Goal: Task Accomplishment & Management: Use online tool/utility

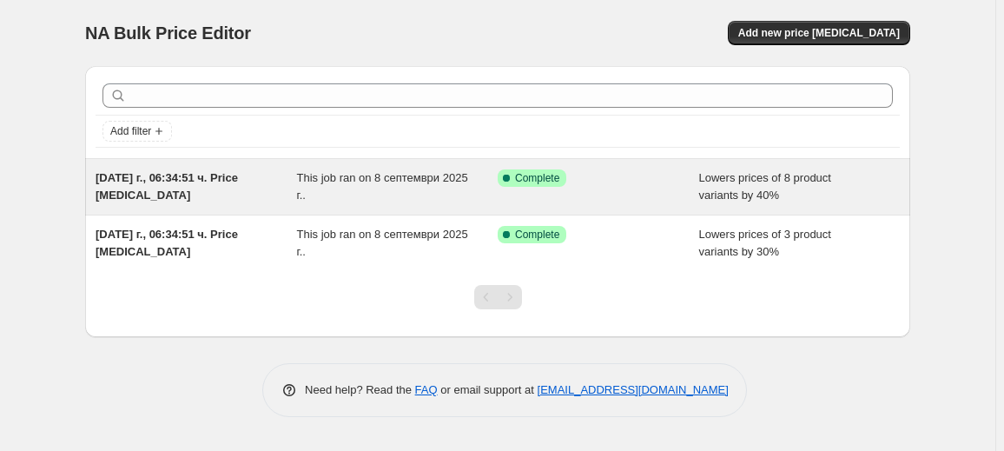
click at [807, 181] on span "Lowers prices of 8 product variants by 40%" at bounding box center [765, 186] width 132 height 30
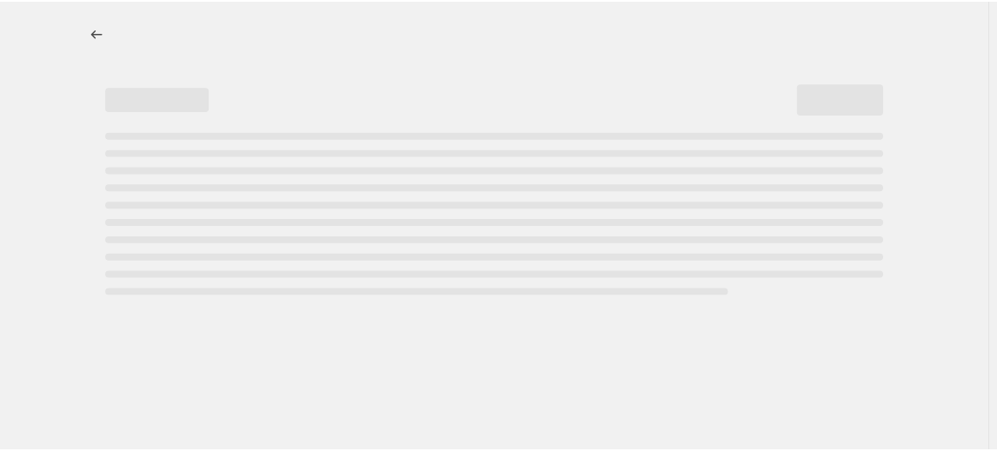
select select "percentage"
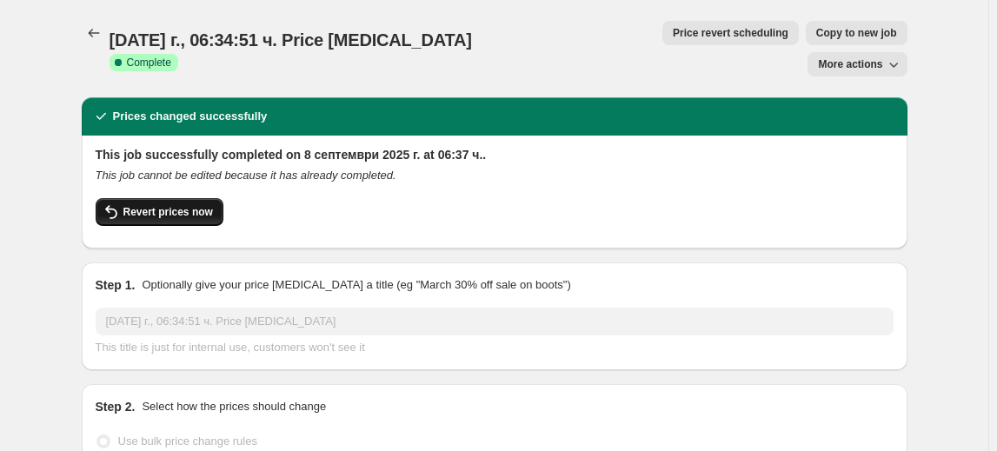
click at [167, 205] on span "Revert prices now" at bounding box center [167, 212] width 89 height 14
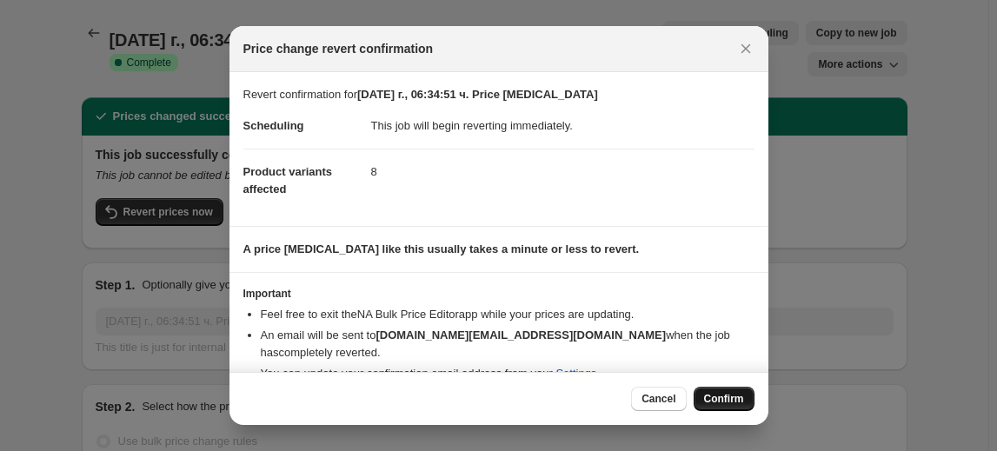
click at [730, 400] on span "Confirm" at bounding box center [724, 399] width 40 height 14
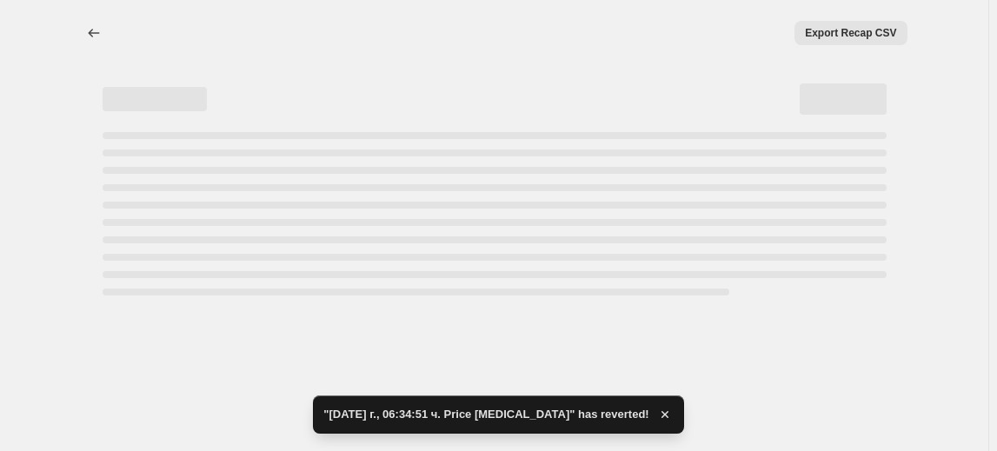
select select "percentage"
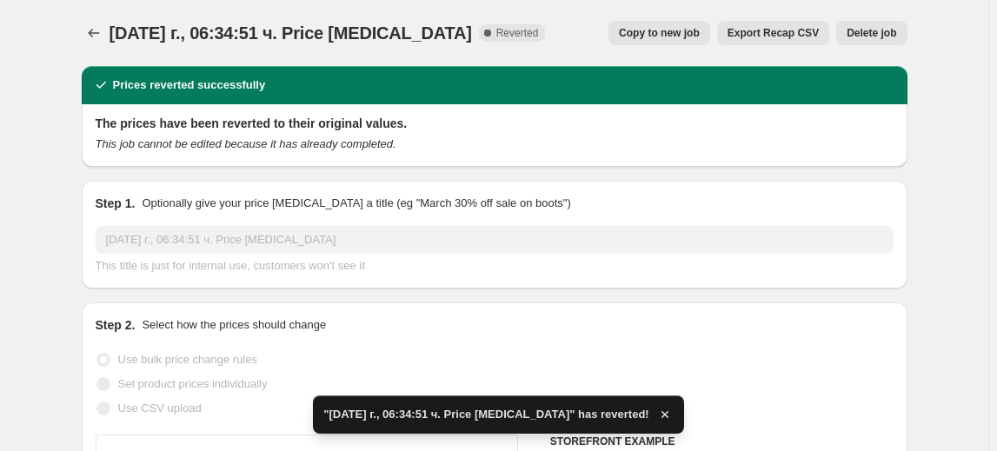
click at [887, 27] on span "Delete job" at bounding box center [871, 33] width 50 height 14
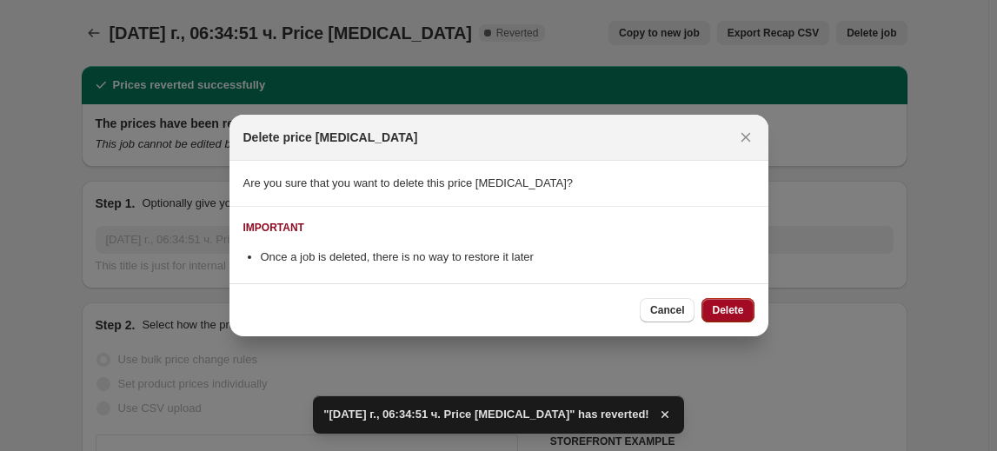
click at [743, 298] on button "Delete" at bounding box center [727, 310] width 52 height 24
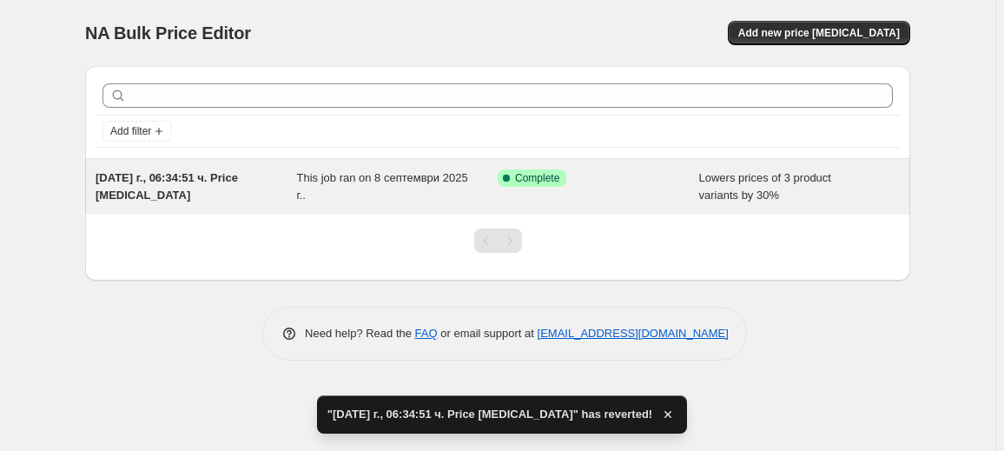
click at [633, 187] on div "Success Complete Complete" at bounding box center [599, 186] width 202 height 35
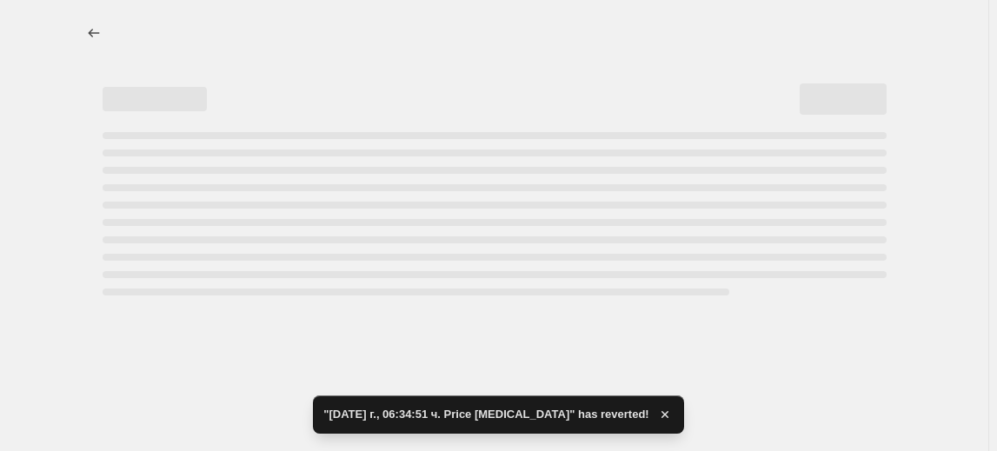
select select "percentage"
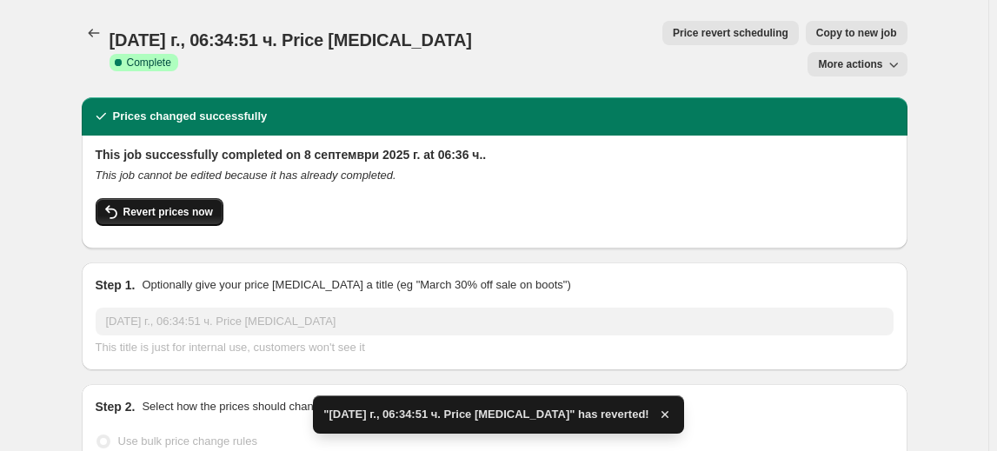
click at [199, 205] on span "Revert prices now" at bounding box center [167, 212] width 89 height 14
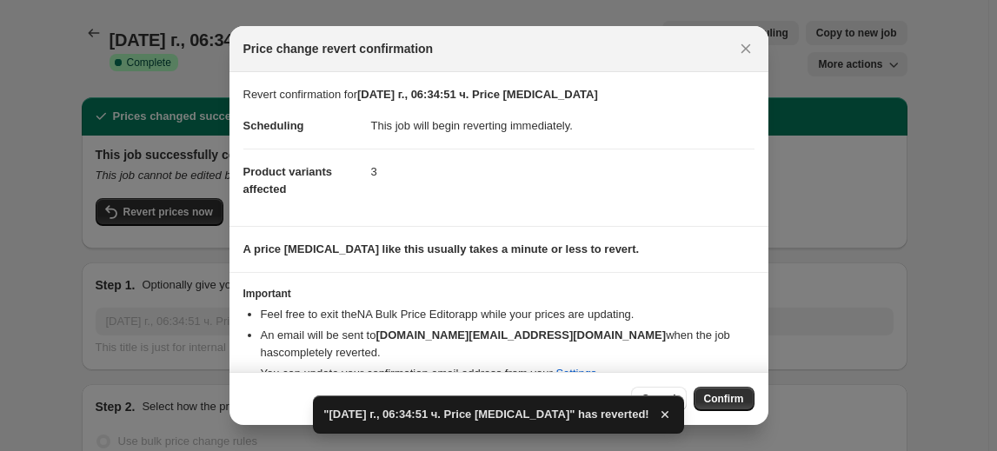
click at [742, 412] on div "Cancel Confirm" at bounding box center [498, 398] width 539 height 53
click at [739, 401] on span "Confirm" at bounding box center [724, 399] width 40 height 14
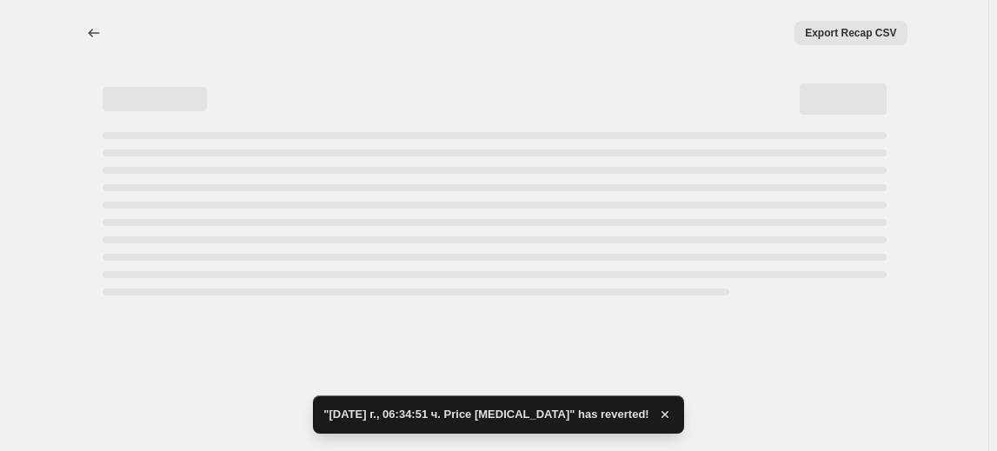
select select "percentage"
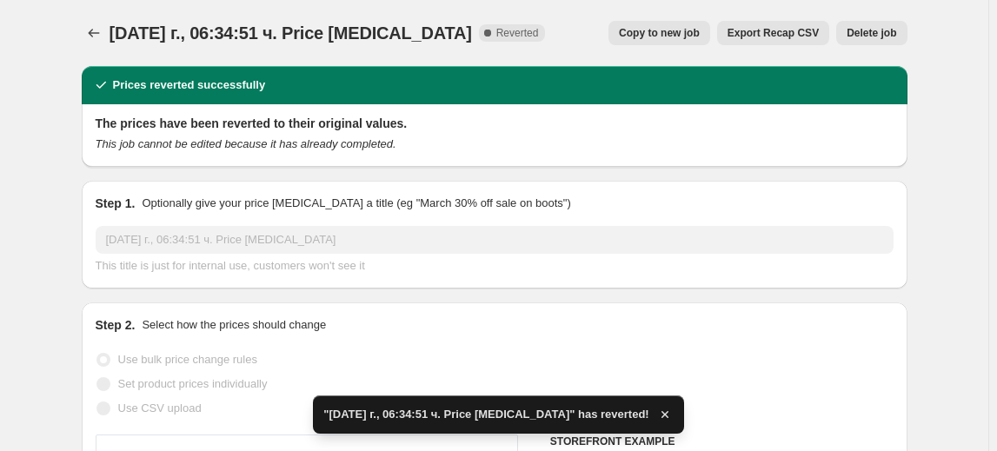
click at [878, 31] on span "Delete job" at bounding box center [871, 33] width 50 height 14
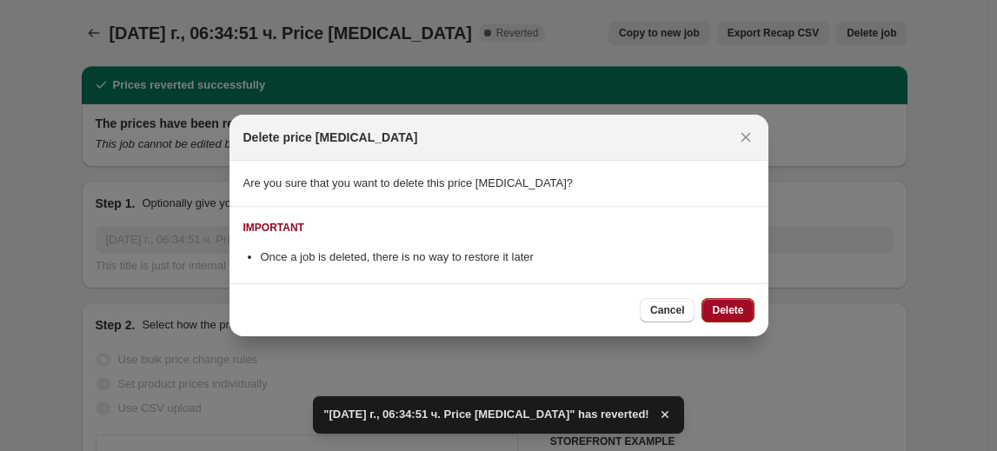
click at [743, 309] on span "Delete" at bounding box center [727, 310] width 31 height 14
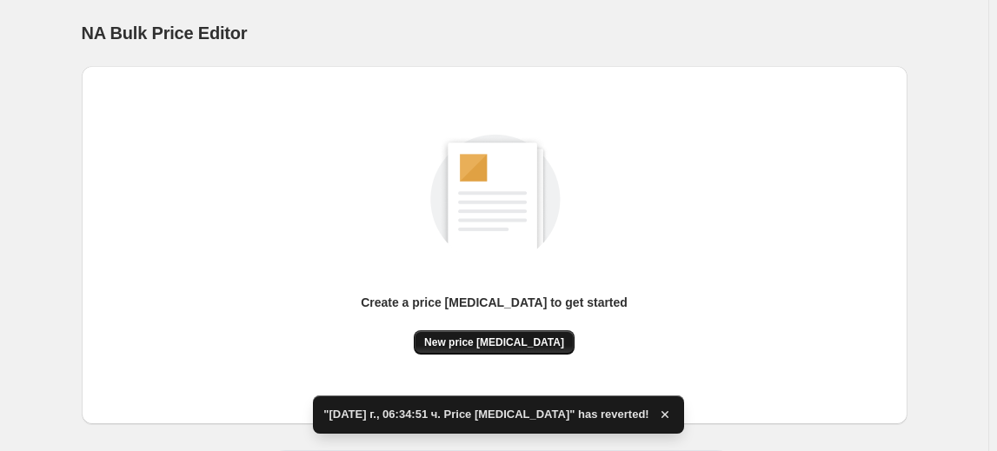
click at [485, 340] on span "New price [MEDICAL_DATA]" at bounding box center [494, 342] width 140 height 14
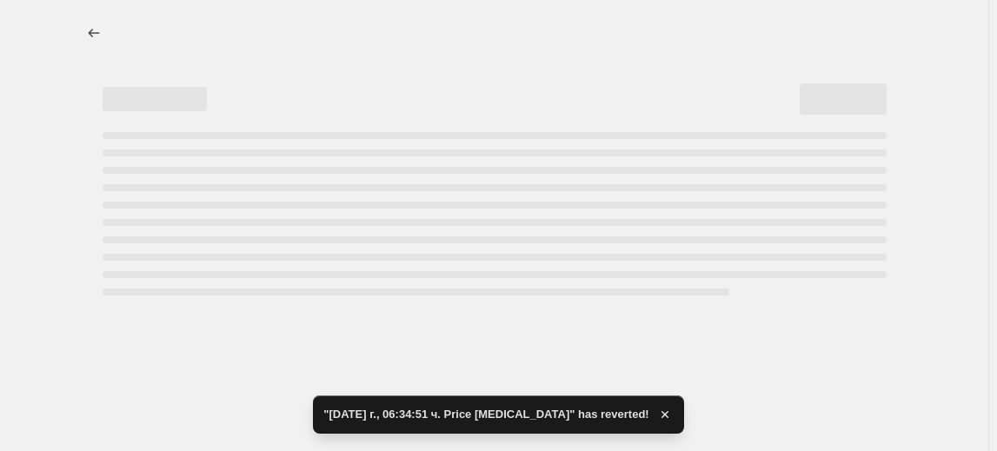
select select "percentage"
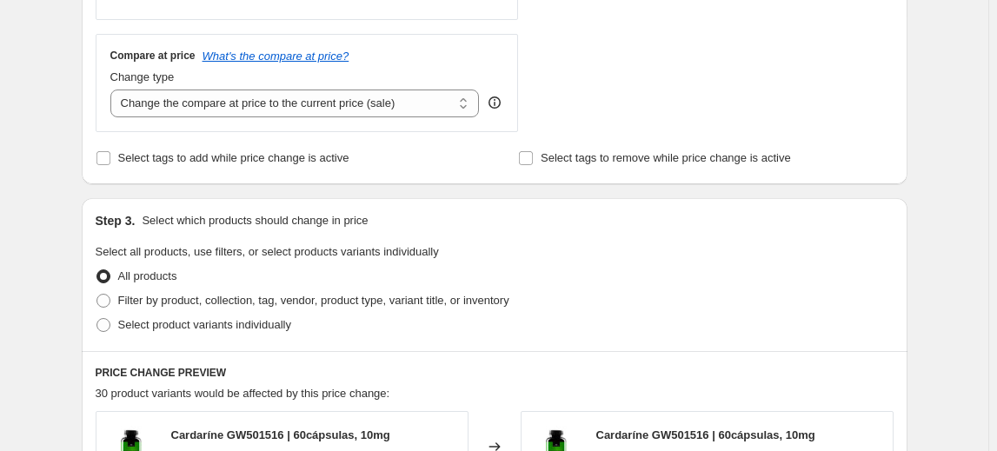
scroll to position [632, 0]
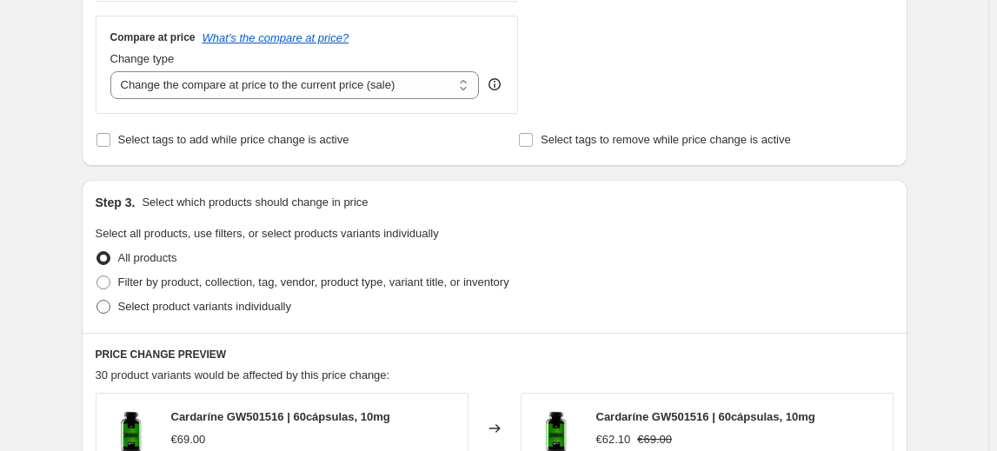
click at [255, 307] on span "Select product variants individually" at bounding box center [204, 306] width 173 height 13
click at [97, 301] on input "Select product variants individually" at bounding box center [96, 300] width 1 height 1
radio input "true"
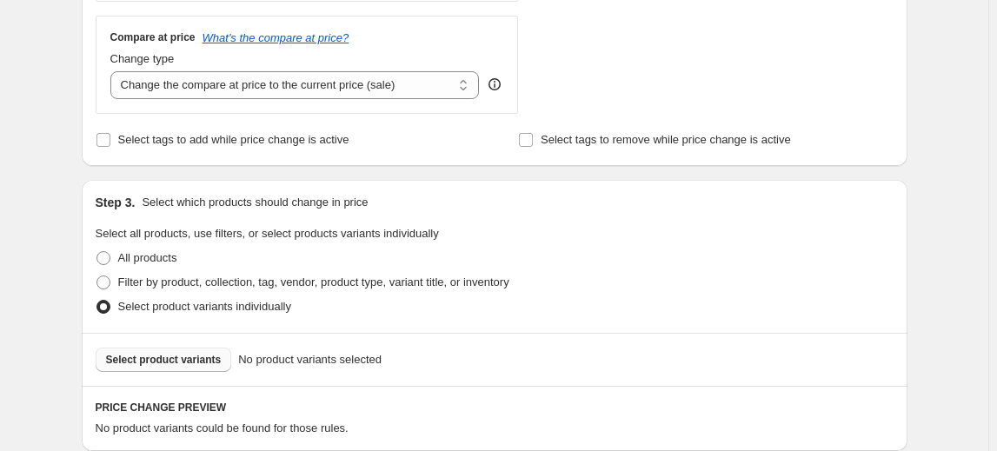
click at [187, 368] on button "Select product variants" at bounding box center [164, 360] width 136 height 24
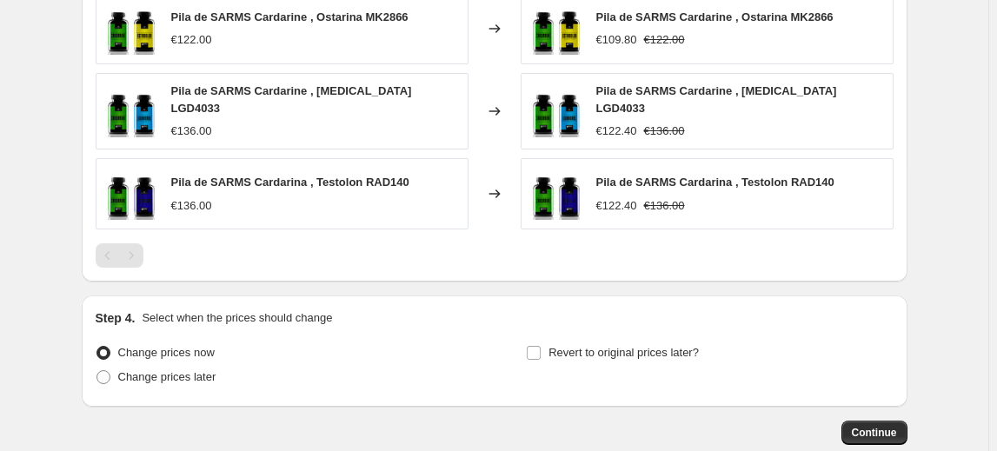
scroll to position [1105, 0]
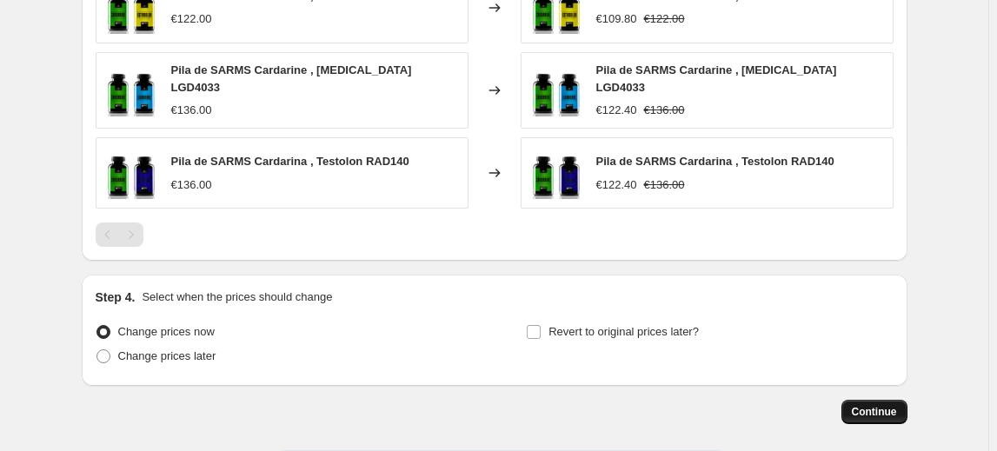
click at [874, 405] on span "Continue" at bounding box center [873, 412] width 45 height 14
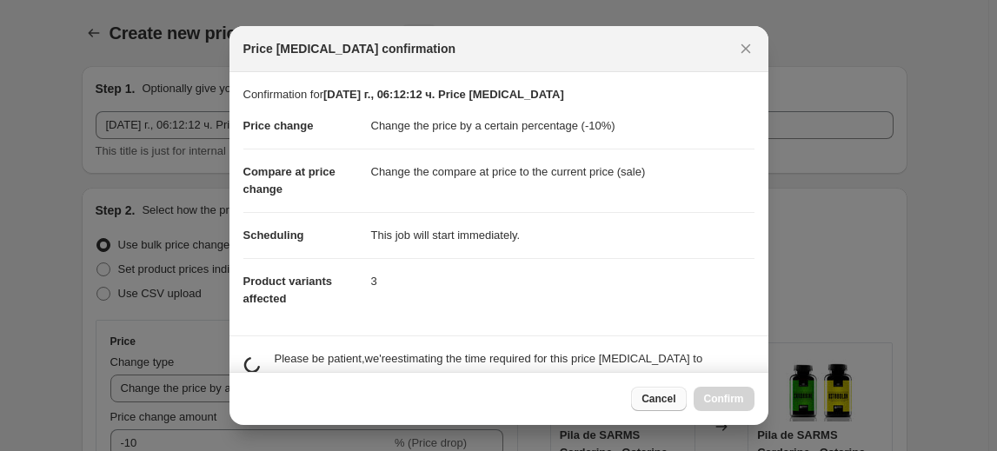
scroll to position [0, 0]
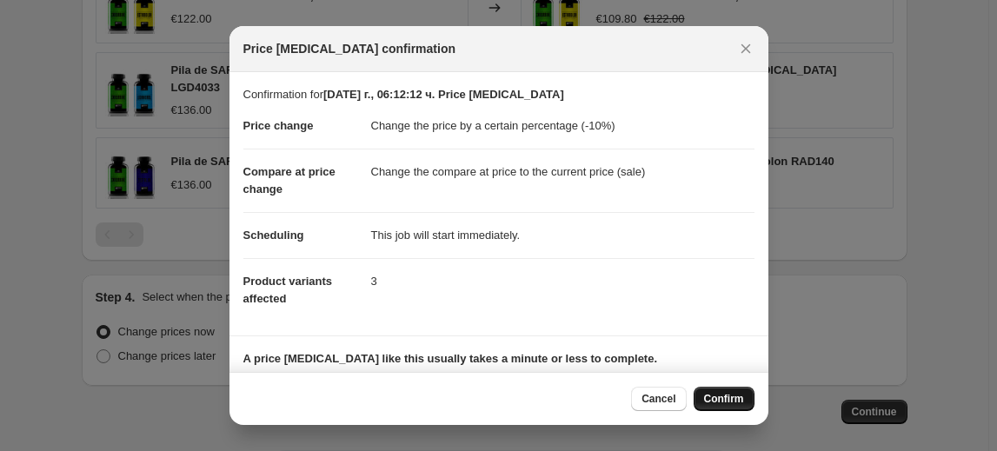
click at [735, 404] on span "Confirm" at bounding box center [724, 399] width 40 height 14
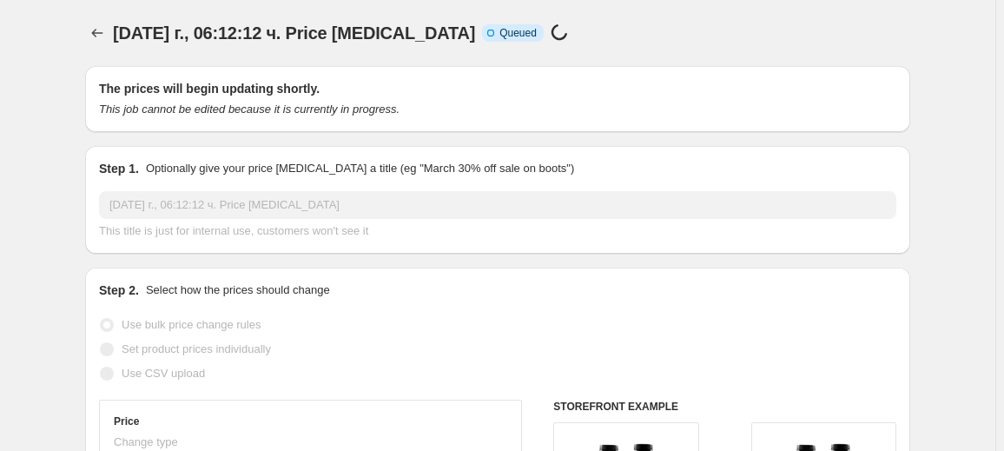
select select "percentage"
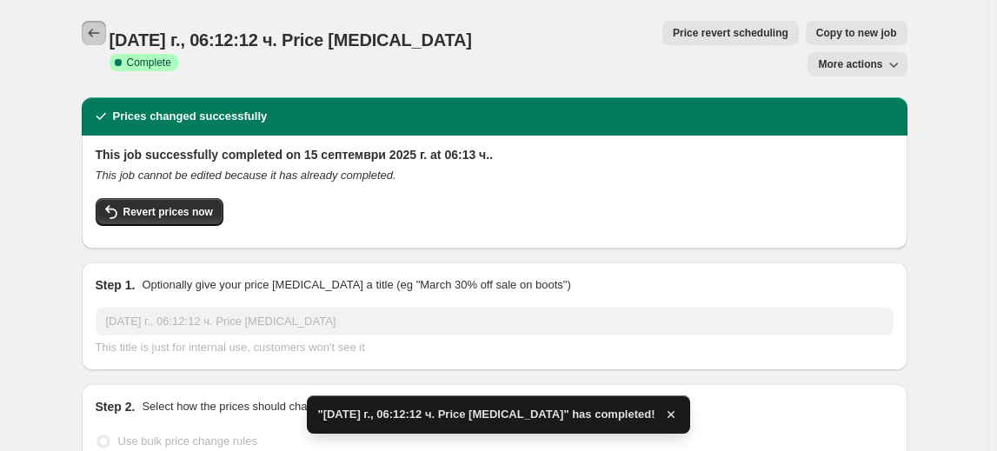
click at [106, 29] on button "Price change jobs" at bounding box center [94, 33] width 24 height 24
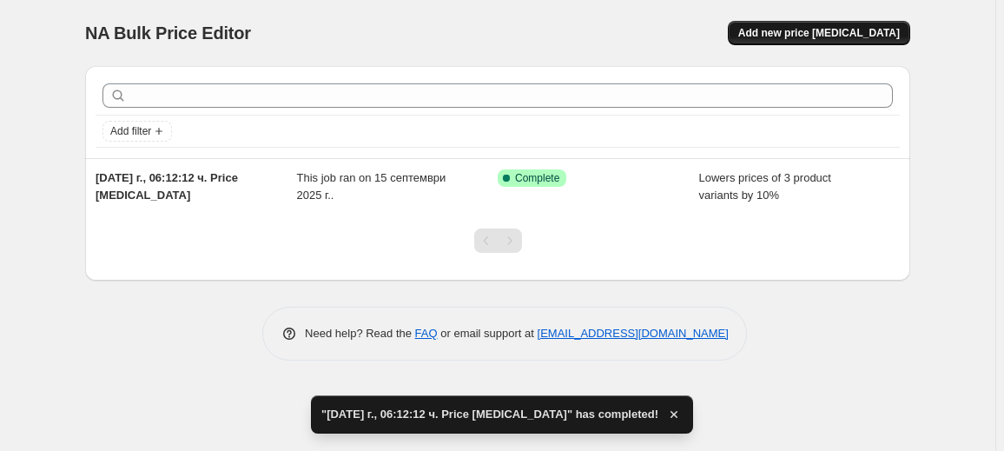
click at [797, 24] on button "Add new price [MEDICAL_DATA]" at bounding box center [819, 33] width 182 height 24
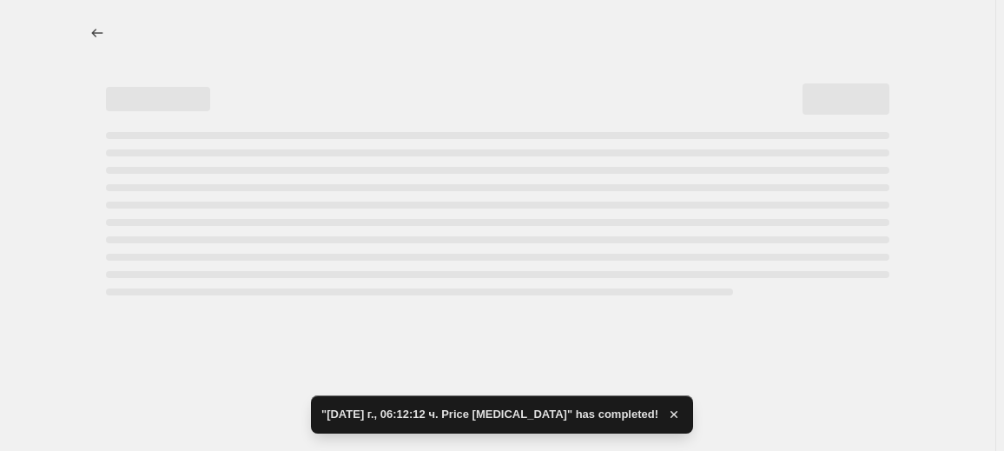
select select "percentage"
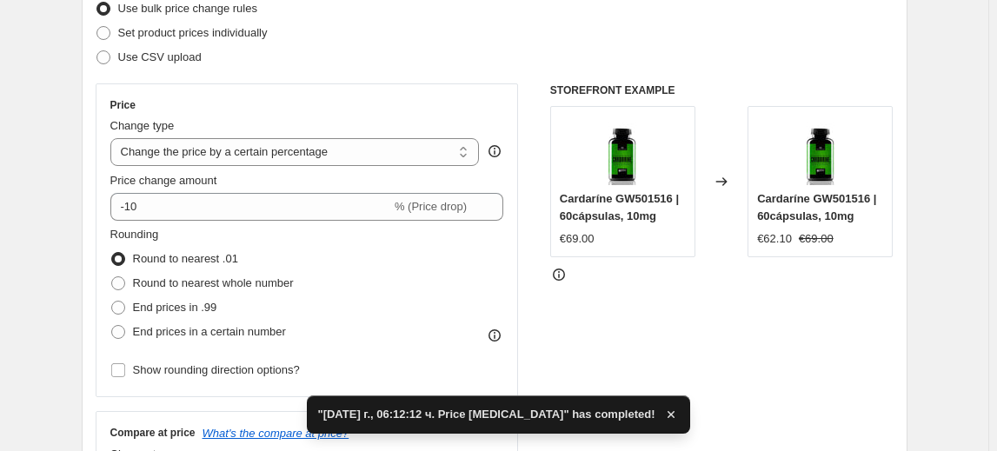
scroll to position [236, 0]
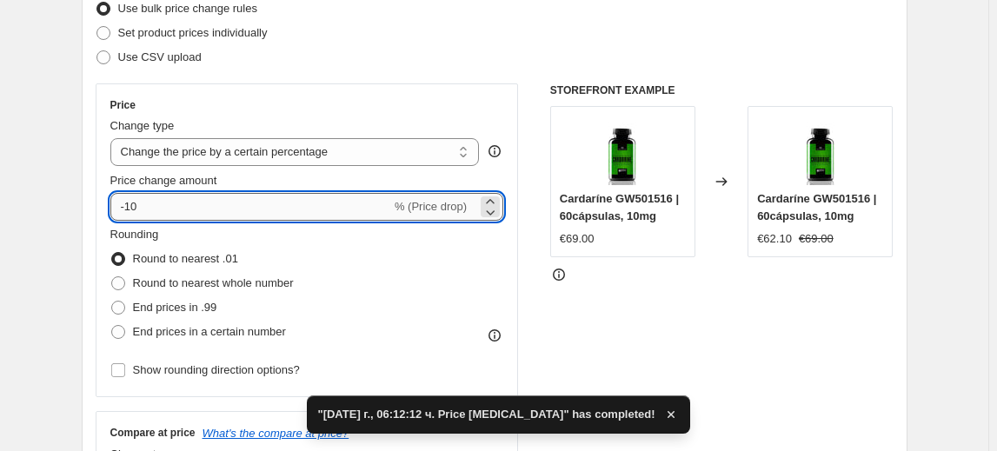
click at [135, 203] on input "-10" at bounding box center [250, 207] width 281 height 28
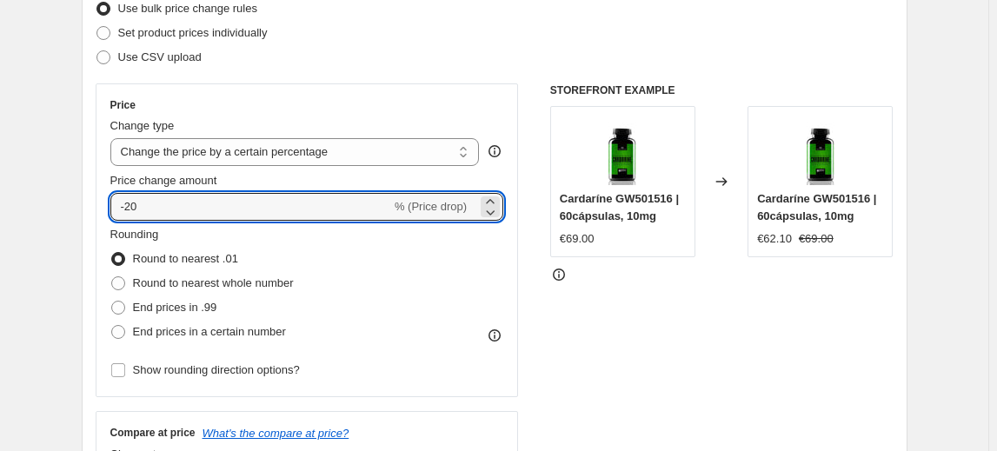
type input "-20"
click at [195, 228] on fieldset "Rounding Round to nearest .01 Round to nearest whole number End prices in .99 E…" at bounding box center [201, 285] width 183 height 118
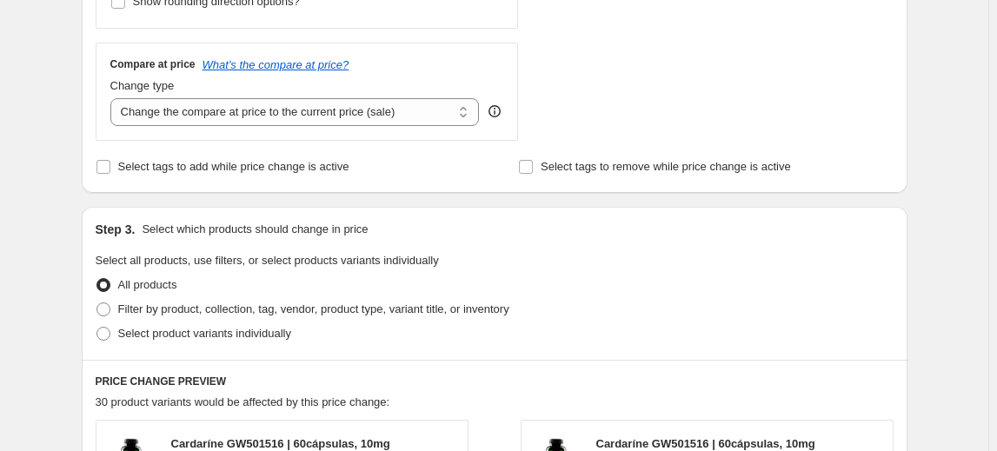
scroll to position [632, 0]
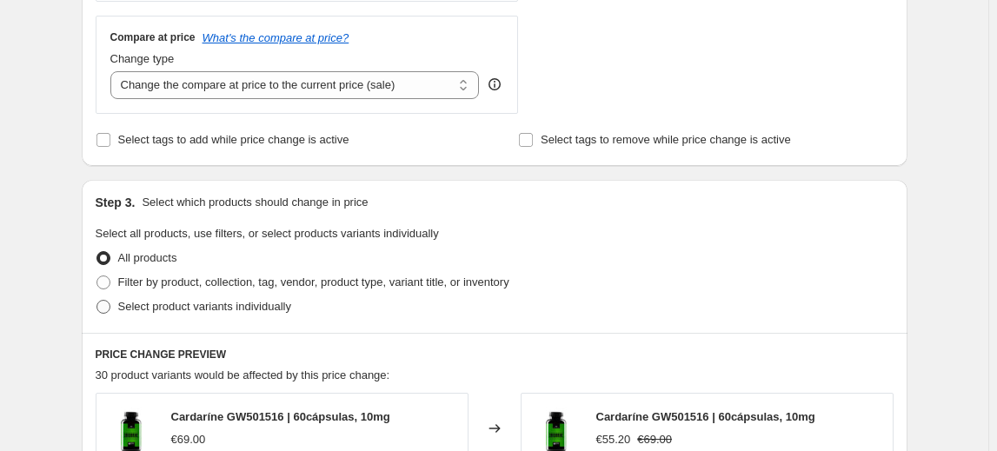
click at [223, 308] on span "Select product variants individually" at bounding box center [204, 306] width 173 height 13
click at [97, 301] on input "Select product variants individually" at bounding box center [96, 300] width 1 height 1
radio input "true"
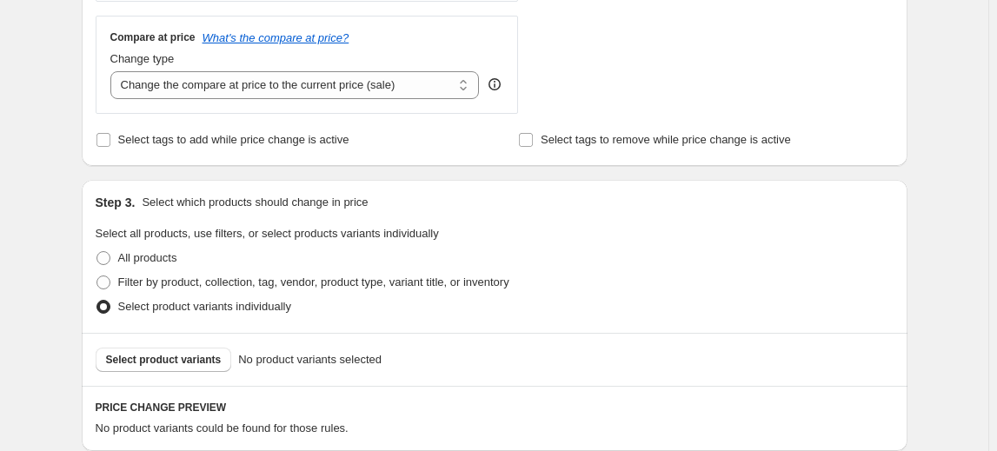
click at [182, 357] on span "Select product variants" at bounding box center [164, 360] width 116 height 14
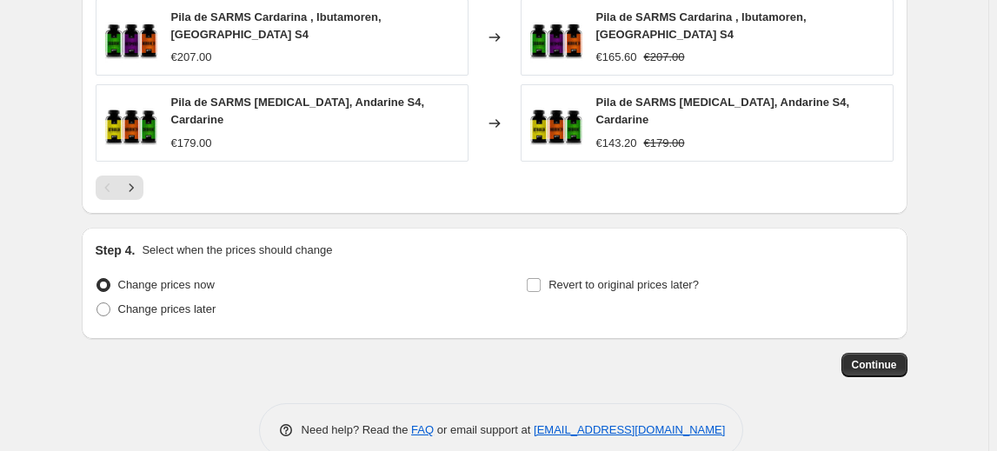
scroll to position [1334, 0]
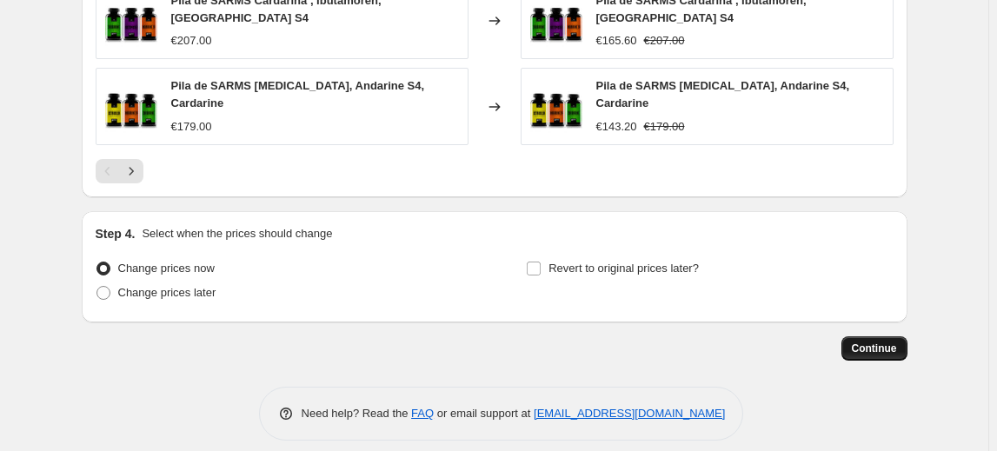
click at [866, 341] on span "Continue" at bounding box center [873, 348] width 45 height 14
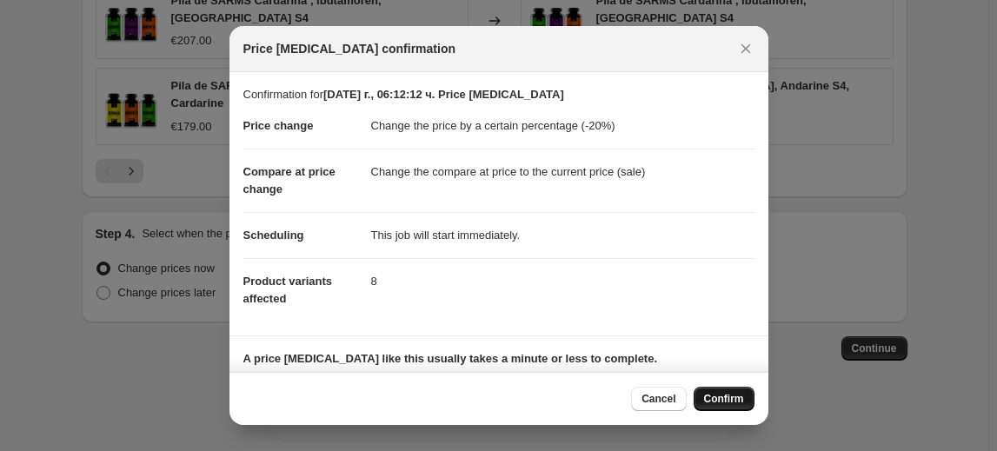
click at [739, 396] on span "Confirm" at bounding box center [724, 399] width 40 height 14
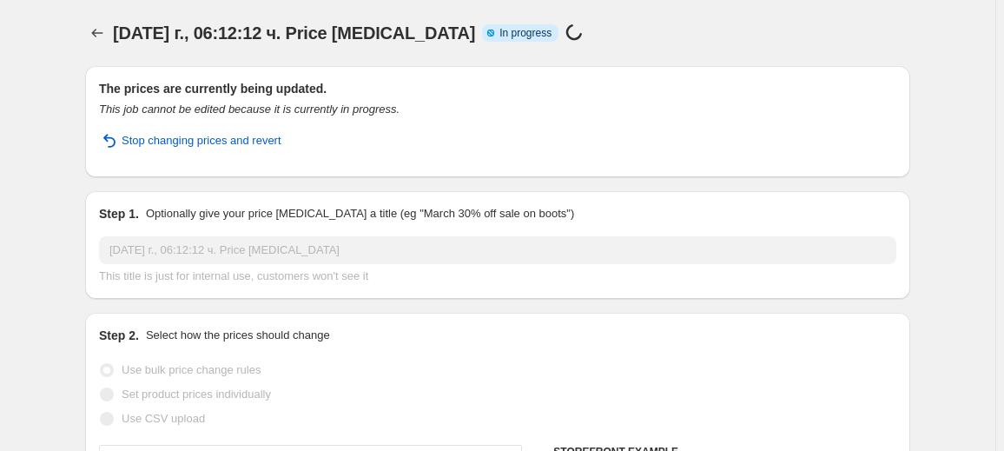
select select "percentage"
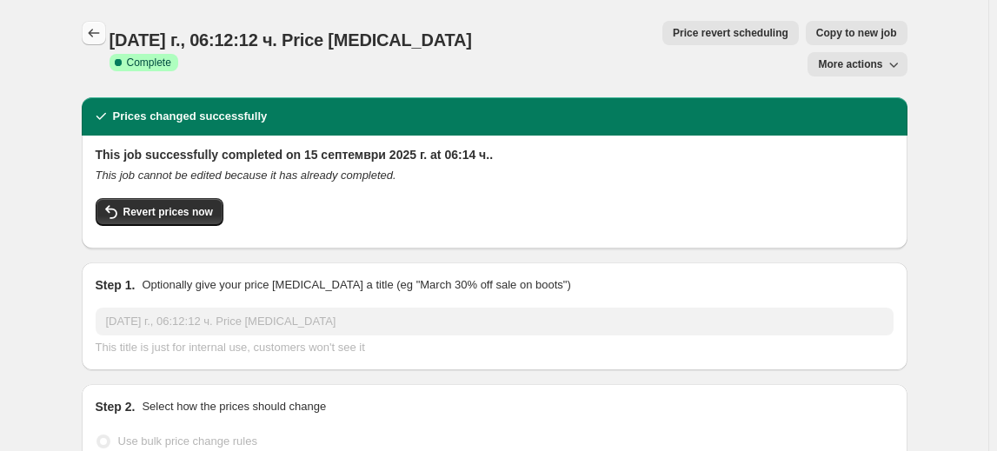
click at [93, 30] on icon "Price change jobs" at bounding box center [93, 32] width 17 height 17
